Goal: Communication & Community: Answer question/provide support

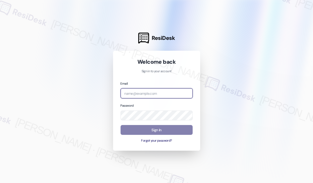
click at [169, 95] on input "email" at bounding box center [157, 93] width 72 height 10
type input "[EMAIL_ADDRESS][PERSON_NAME][DOMAIN_NAME]"
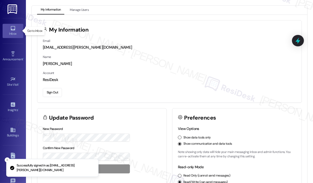
click at [16, 32] on div "Inbox" at bounding box center [13, 33] width 26 height 5
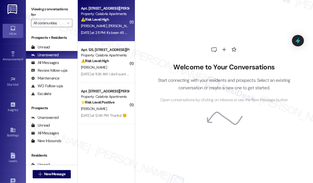
click at [108, 29] on div "[PERSON_NAME] [PERSON_NAME]" at bounding box center [104, 26] width 49 height 6
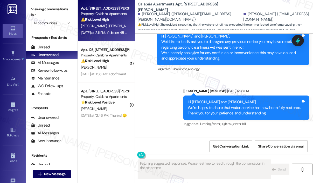
scroll to position [2133, 0]
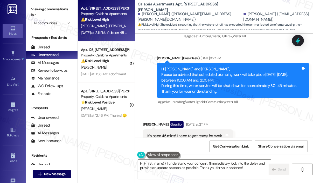
click at [193, 133] on div "It's been 45 mins! I need to get ready for work. I" at bounding box center [185, 135] width 77 height 5
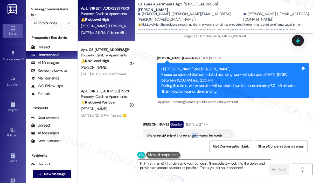
click at [193, 133] on div "It's been 45 mins! I need to get ready for work. I" at bounding box center [185, 135] width 77 height 5
copy div "It's been 45 mins! I need to get ready for work. I Tags and notes"
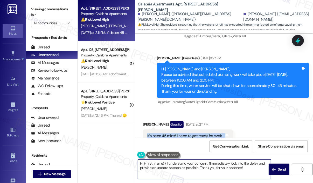
click at [176, 166] on textarea "Hi {{first_name}}, I understand your concern. I'll immediately look into the de…" at bounding box center [204, 169] width 133 height 19
drag, startPoint x: 166, startPoint y: 164, endPoint x: 252, endPoint y: 174, distance: 86.6
click at [252, 174] on textarea "Hi {{first_name}}, I understand your concern. I'll immediately look into the de…" at bounding box center [204, 169] width 133 height 19
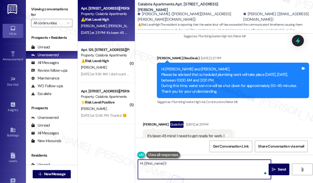
paste textarea "I apologize for the inconvenience. Has your water supply come back yet?"
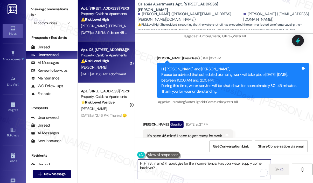
type textarea "Hi {{first_name}}! I apologize for the inconvenience. Has your water supply com…"
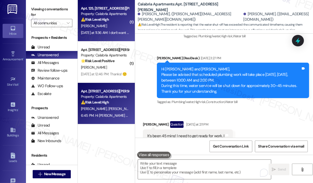
click at [114, 35] on div "[DATE] at 11:36 AM: I don't want any contractor walk through in my apartment. T…" at bounding box center [104, 33] width 49 height 6
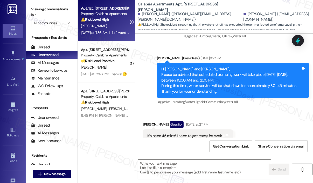
type textarea "Fetching suggested responses. Please feel free to read through the conversation…"
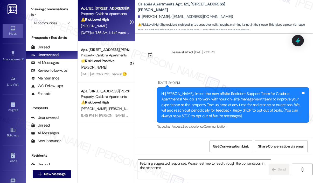
scroll to position [7215, 0]
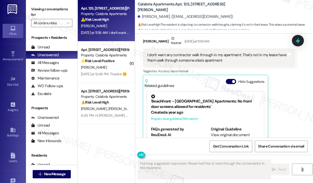
click at [288, 78] on div "[PERSON_NAME] Neutral [DATE] at 11:36 AM I don't want any contractor walk throu…" at bounding box center [219, 100] width 152 height 128
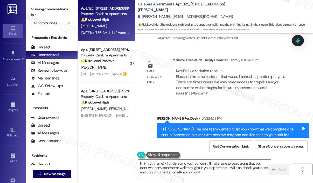
scroll to position [6987, 0]
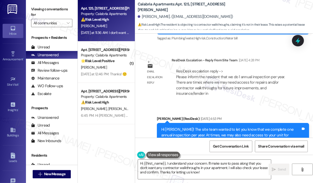
click at [282, 76] on div "Email escalation reply ResiDesk Escalation - Reply From Site Team [DATE] 4:28 P…" at bounding box center [219, 79] width 160 height 51
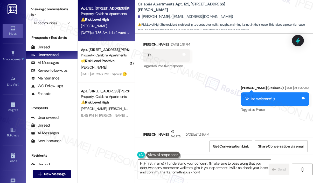
scroll to position [7132, 0]
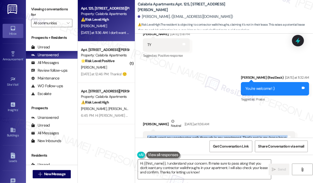
drag, startPoint x: 225, startPoint y: 115, endPoint x: 145, endPoint y: 110, distance: 79.9
click at [145, 131] on div "I don't want any contractor walk through in my apartment. That's not in my leas…" at bounding box center [219, 140] width 152 height 19
copy div "I don't want any contractor walk through in my apartment. That's not in my leas…"
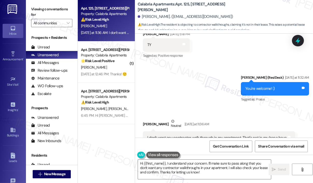
click at [192, 63] on div "Sent via SMS [PERSON_NAME] (ResiDesk) [DATE] at 11:32 AM You're welcome! :) Tag…" at bounding box center [224, 85] width 178 height 44
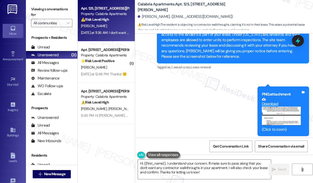
scroll to position [4996, 0]
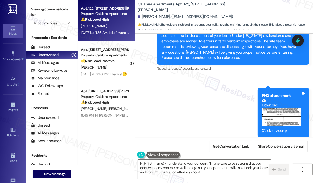
click at [274, 114] on button "Zoom image" at bounding box center [281, 117] width 39 height 18
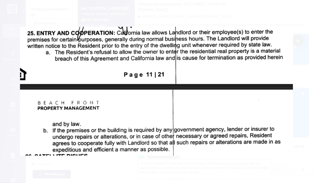
click at [262, 123] on button "Unzoom image" at bounding box center [156, 91] width 313 height 183
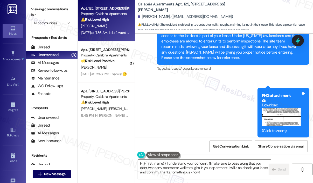
click at [193, 101] on div "Sent via SMS [PERSON_NAME] (ResiDesk) [DATE] 11:24 AM Hi again, [PERSON_NAME]! …" at bounding box center [224, 73] width 178 height 137
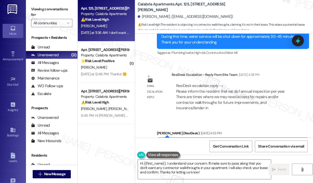
scroll to position [6966, 0]
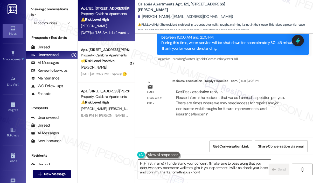
click at [206, 172] on textarea "Hi {{first_name}}, I understand your concern. I'll make sure to pass along that…" at bounding box center [204, 169] width 133 height 19
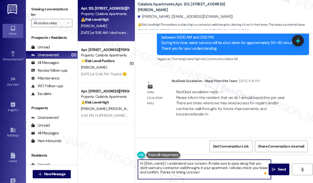
drag, startPoint x: 229, startPoint y: 168, endPoint x: 230, endPoint y: 177, distance: 9.1
click at [230, 177] on textarea "Hi {{first_name}}, I understand your concern. I'll make sure to pass along that…" at bounding box center [204, 169] width 133 height 19
type textarea "Hi {{first_name}}, I understand your concern. I'll make sure to pass along that…"
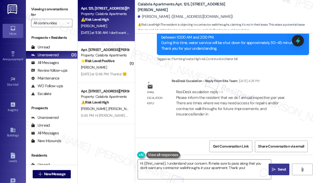
click at [274, 169] on icon "" at bounding box center [274, 170] width 4 height 4
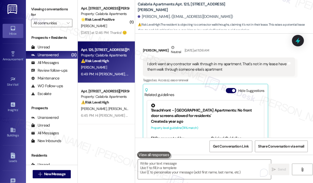
scroll to position [7214, 0]
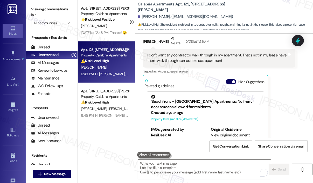
click at [278, 92] on div "[PERSON_NAME] Neutral [DATE] at 11:36 AM I don't want any contractor walk throu…" at bounding box center [219, 100] width 152 height 128
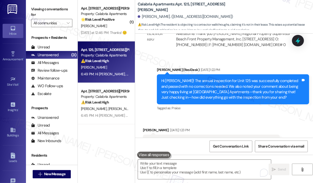
scroll to position [5691, 0]
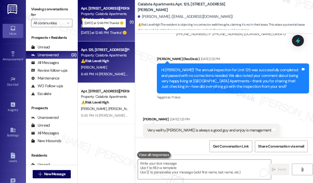
click at [97, 31] on div "[DATE] at 12:46 PM: Thanks! 🙂 [DATE] at 12:46 PM: Thanks! 🙂" at bounding box center [104, 32] width 46 height 5
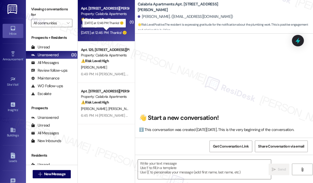
scroll to position [3430, 0]
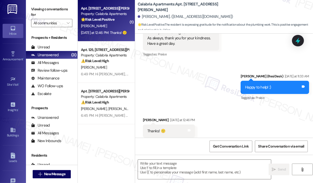
type textarea "Fetching suggested responses. Please feel free to read through the conversation…"
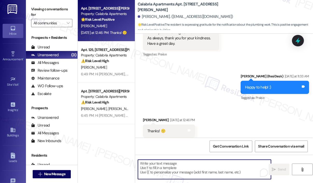
click at [175, 167] on textarea "To enrich screen reader interactions, please activate Accessibility in Grammarl…" at bounding box center [204, 169] width 133 height 19
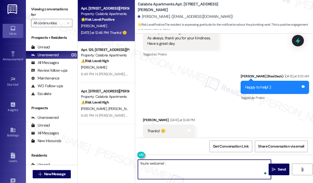
type textarea "You're welcome! :)"
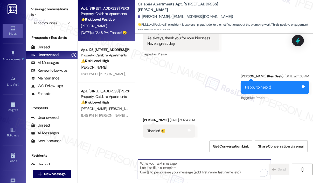
scroll to position [3430, 0]
